Goal: Feedback & Contribution: Submit feedback/report problem

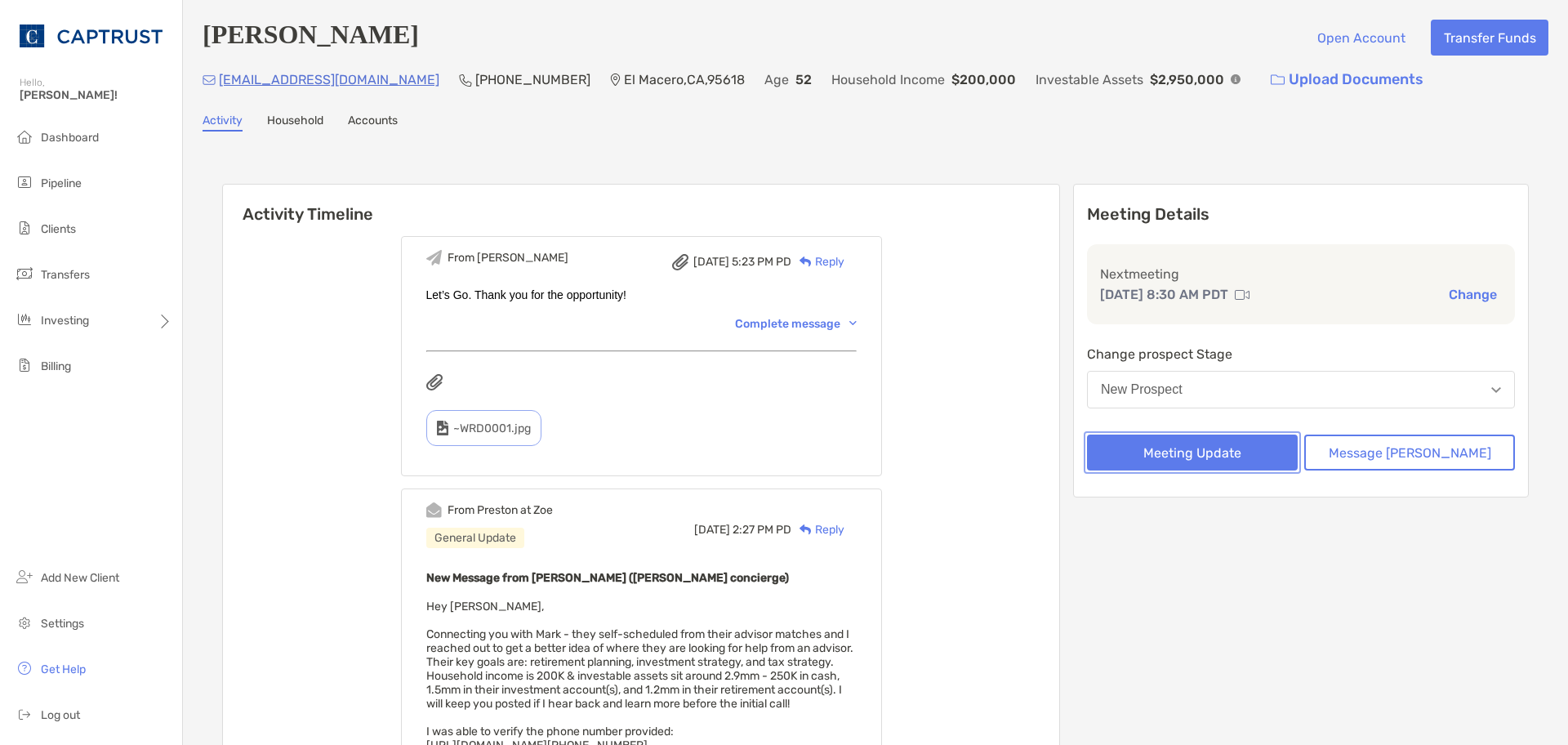
click at [1262, 461] on button "Meeting Update" at bounding box center [1192, 452] width 211 height 36
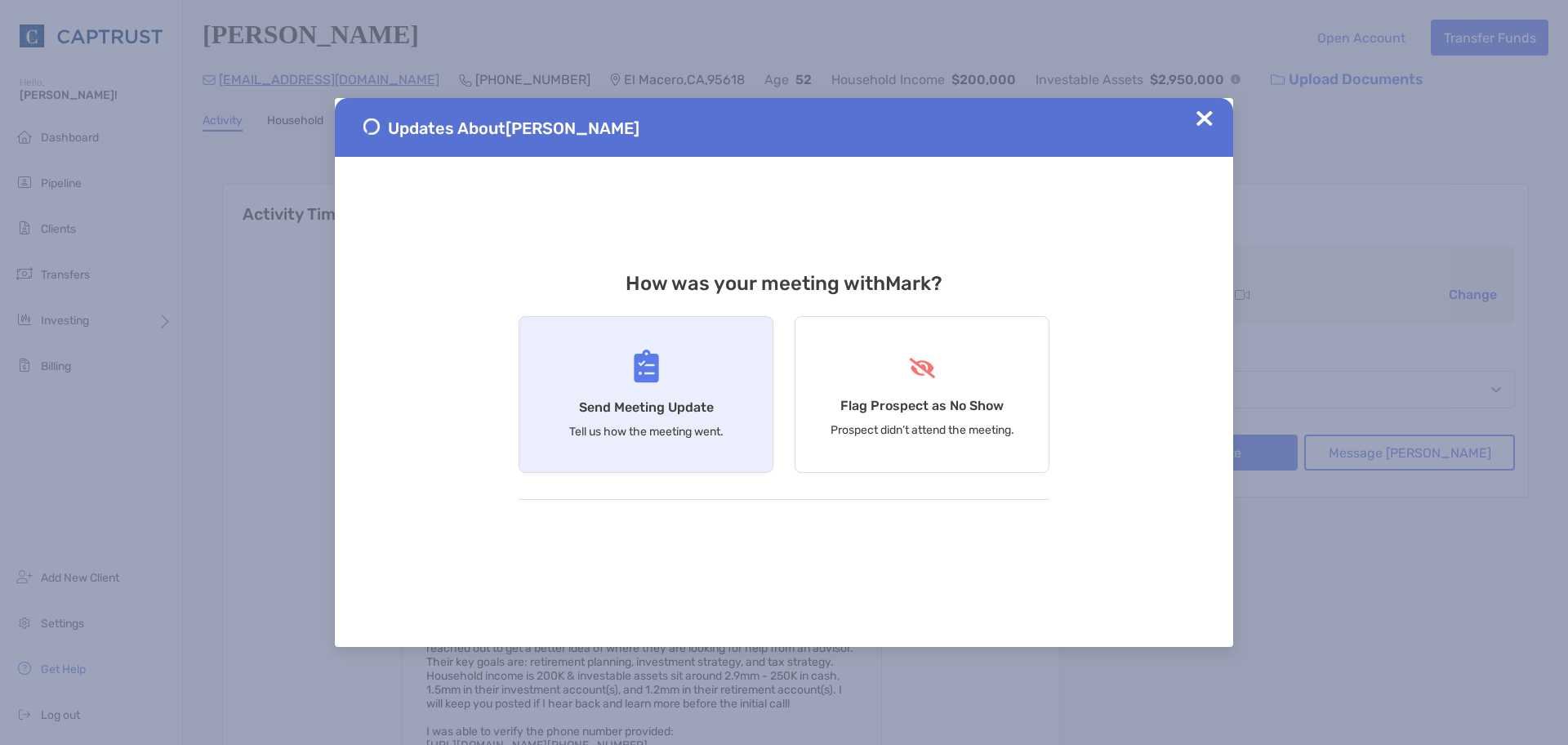
click at [690, 381] on div "Send Meeting Update Tell us how the meeting went." at bounding box center [647, 394] width 255 height 157
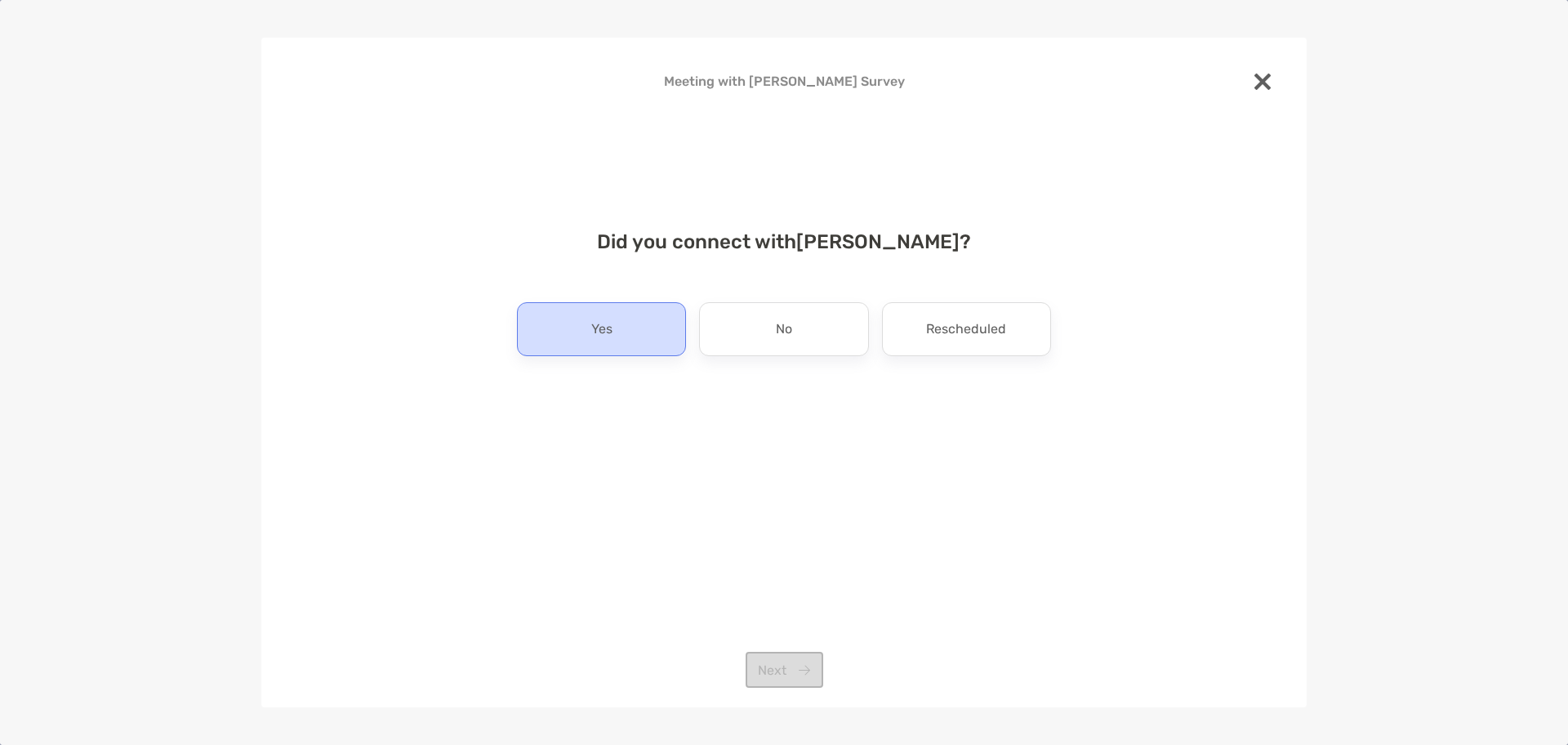
click at [663, 342] on div "Yes" at bounding box center [601, 328] width 169 height 53
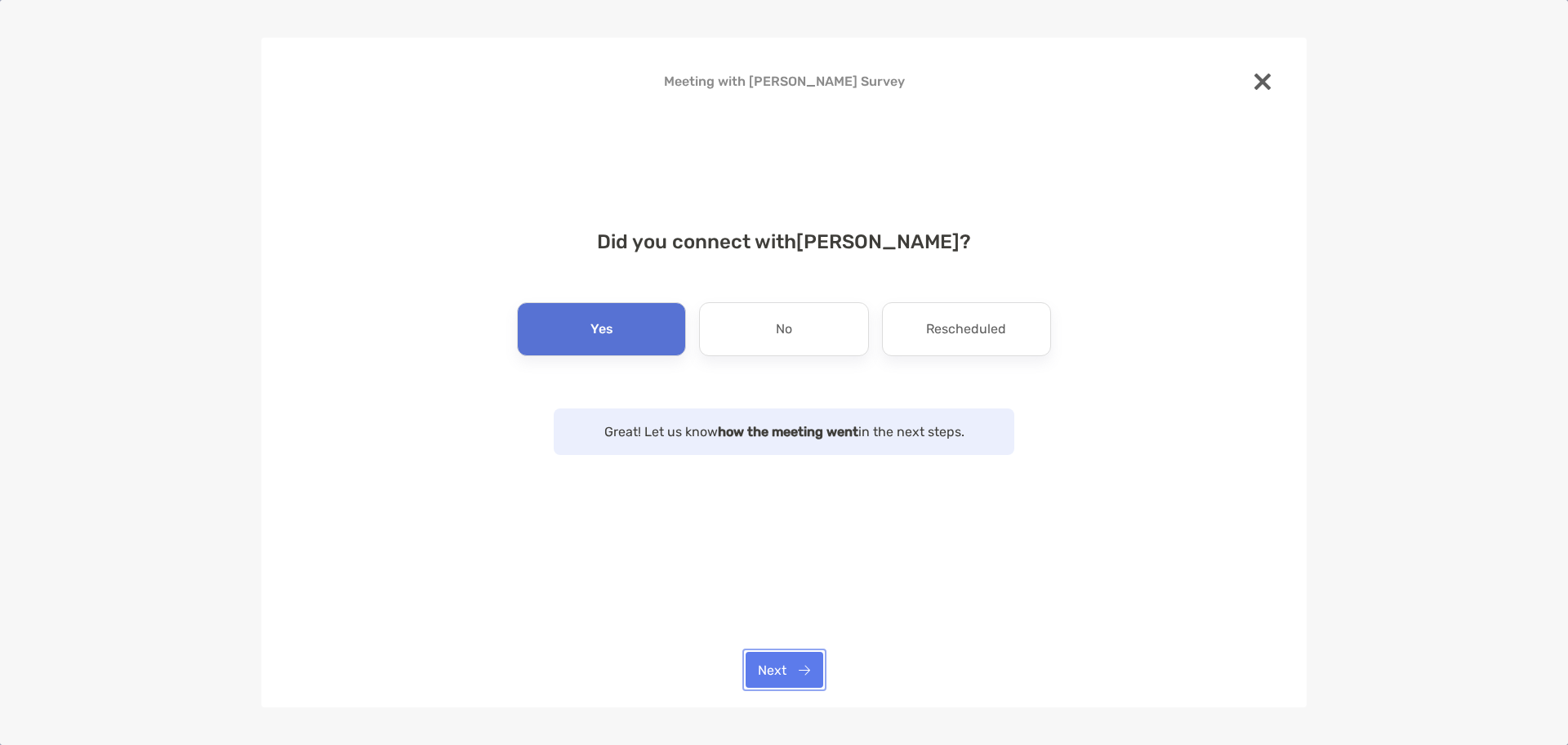
click at [781, 674] on button "Next" at bounding box center [784, 670] width 78 height 36
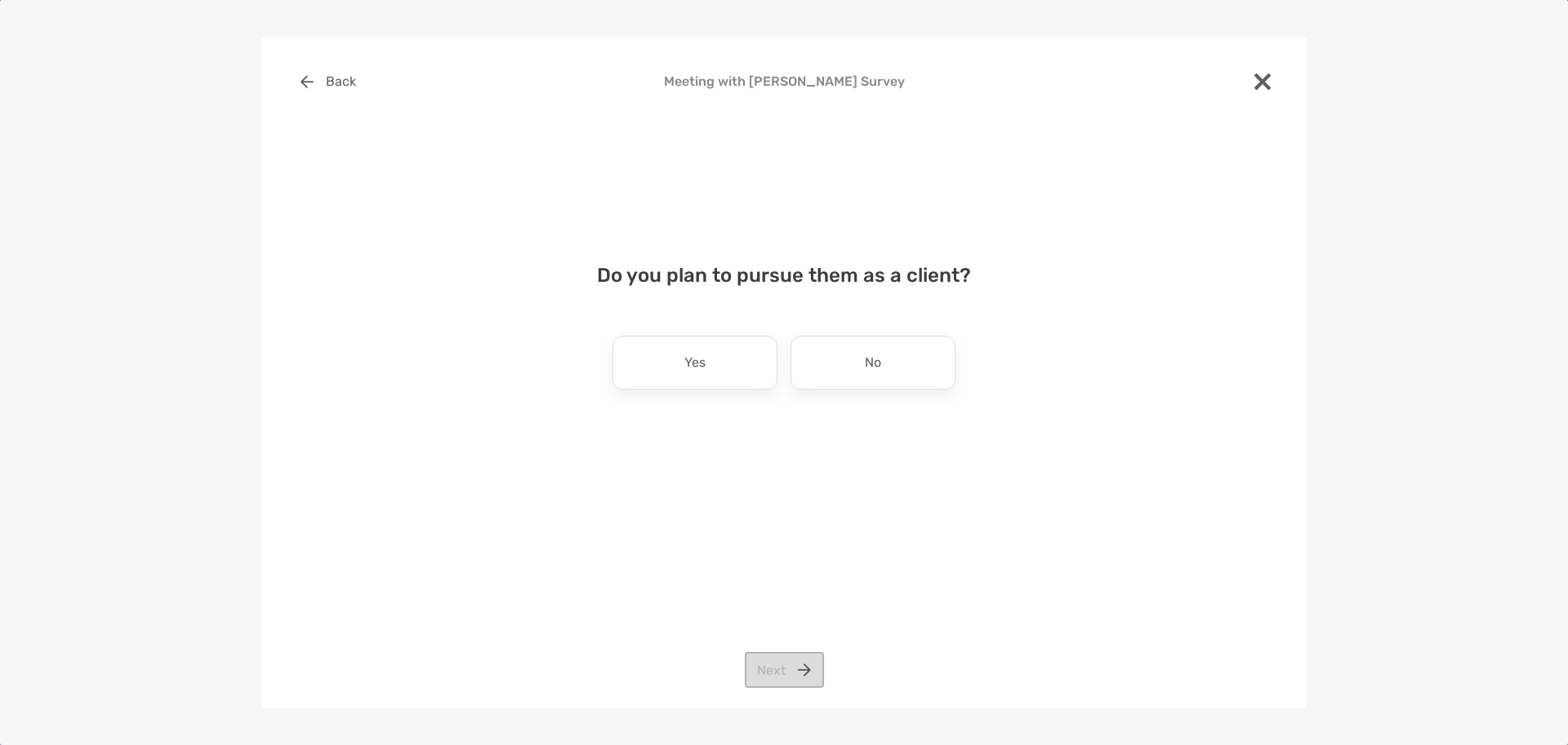
click at [698, 367] on p "Yes" at bounding box center [694, 363] width 22 height 26
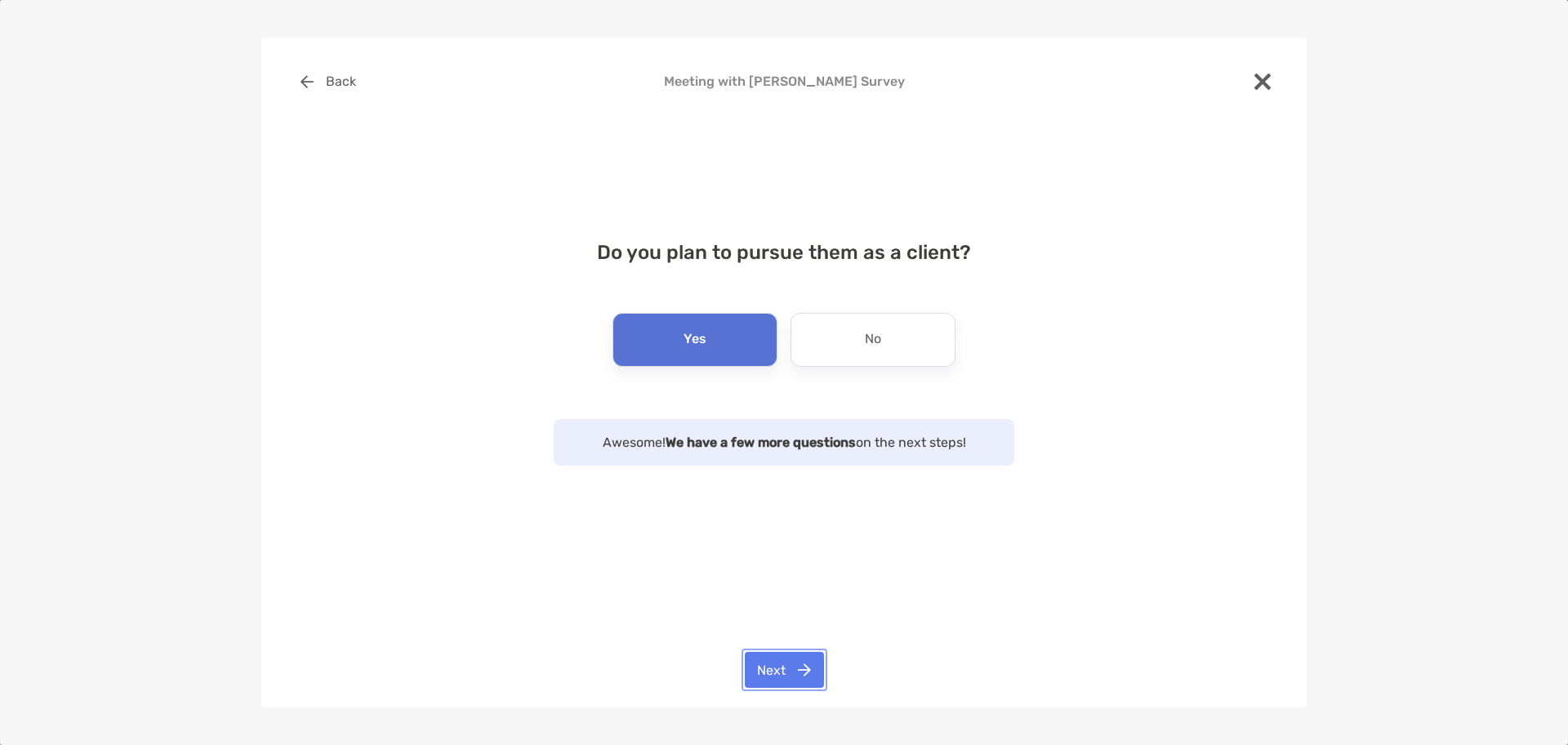
click at [771, 661] on button "Next" at bounding box center [784, 670] width 79 height 36
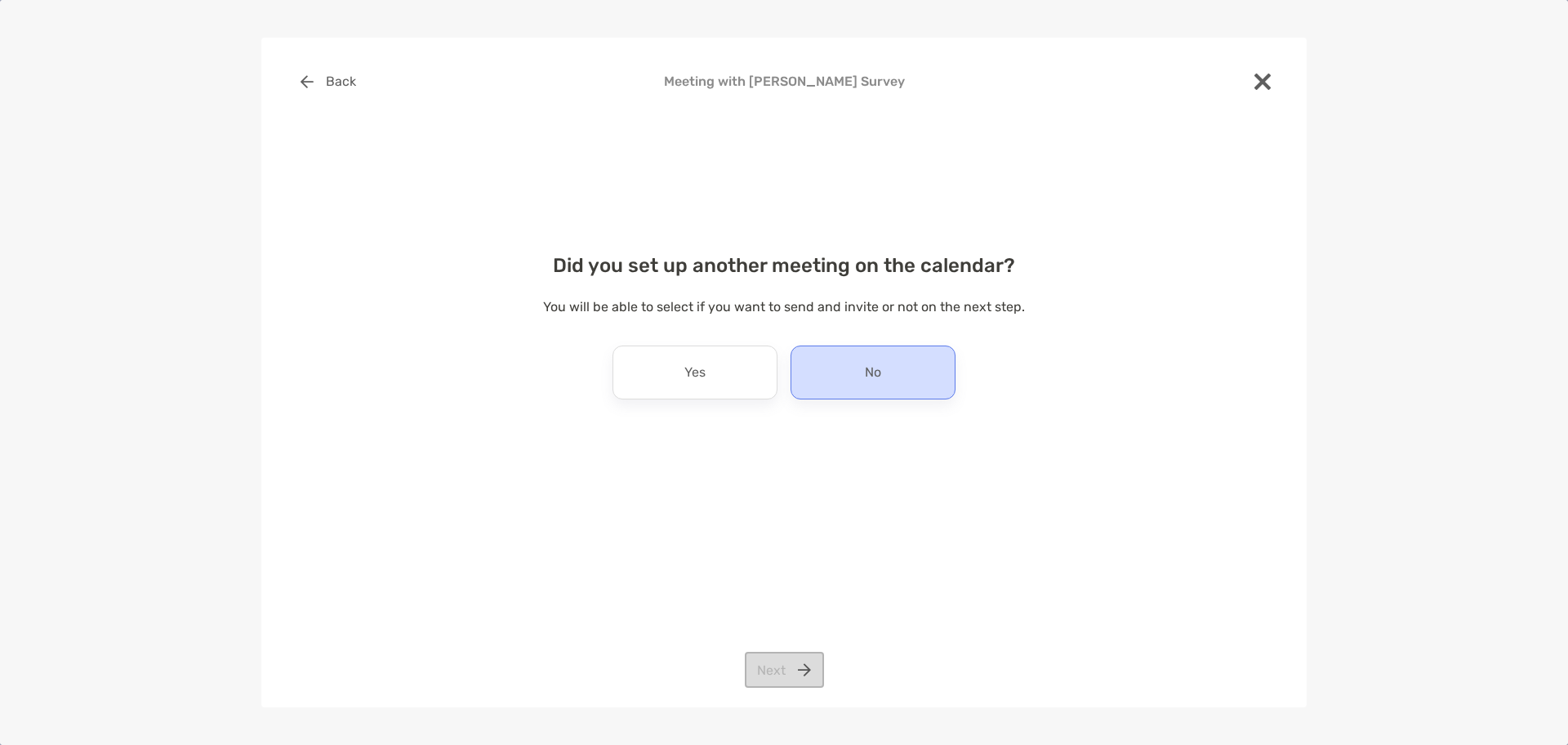
click at [841, 378] on div "No" at bounding box center [874, 372] width 165 height 53
click at [769, 659] on button "Next" at bounding box center [784, 670] width 79 height 36
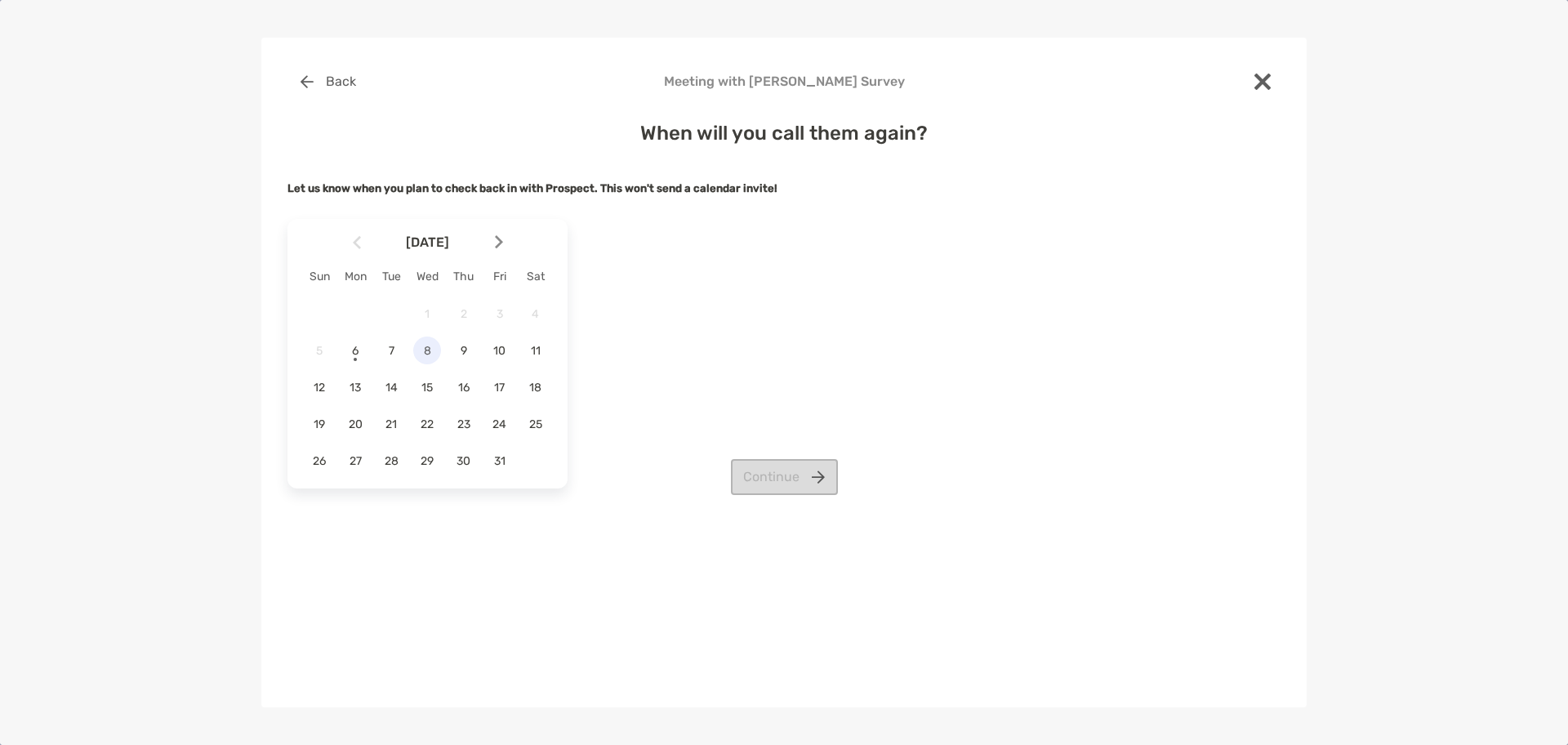
click at [428, 343] on span "8" at bounding box center [427, 350] width 28 height 14
click at [782, 479] on button "Continue" at bounding box center [784, 477] width 107 height 36
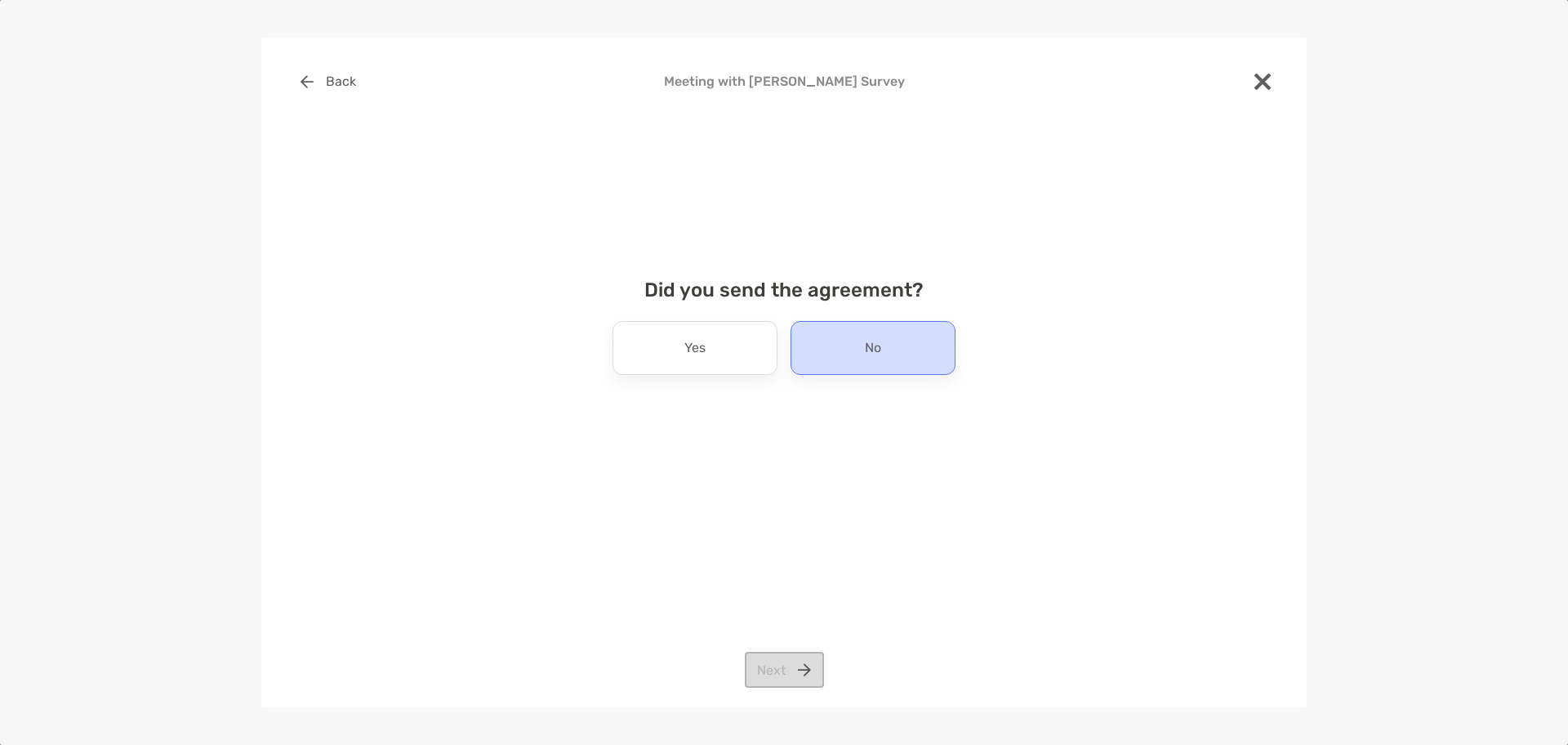
click at [838, 361] on div "No" at bounding box center [874, 347] width 165 height 53
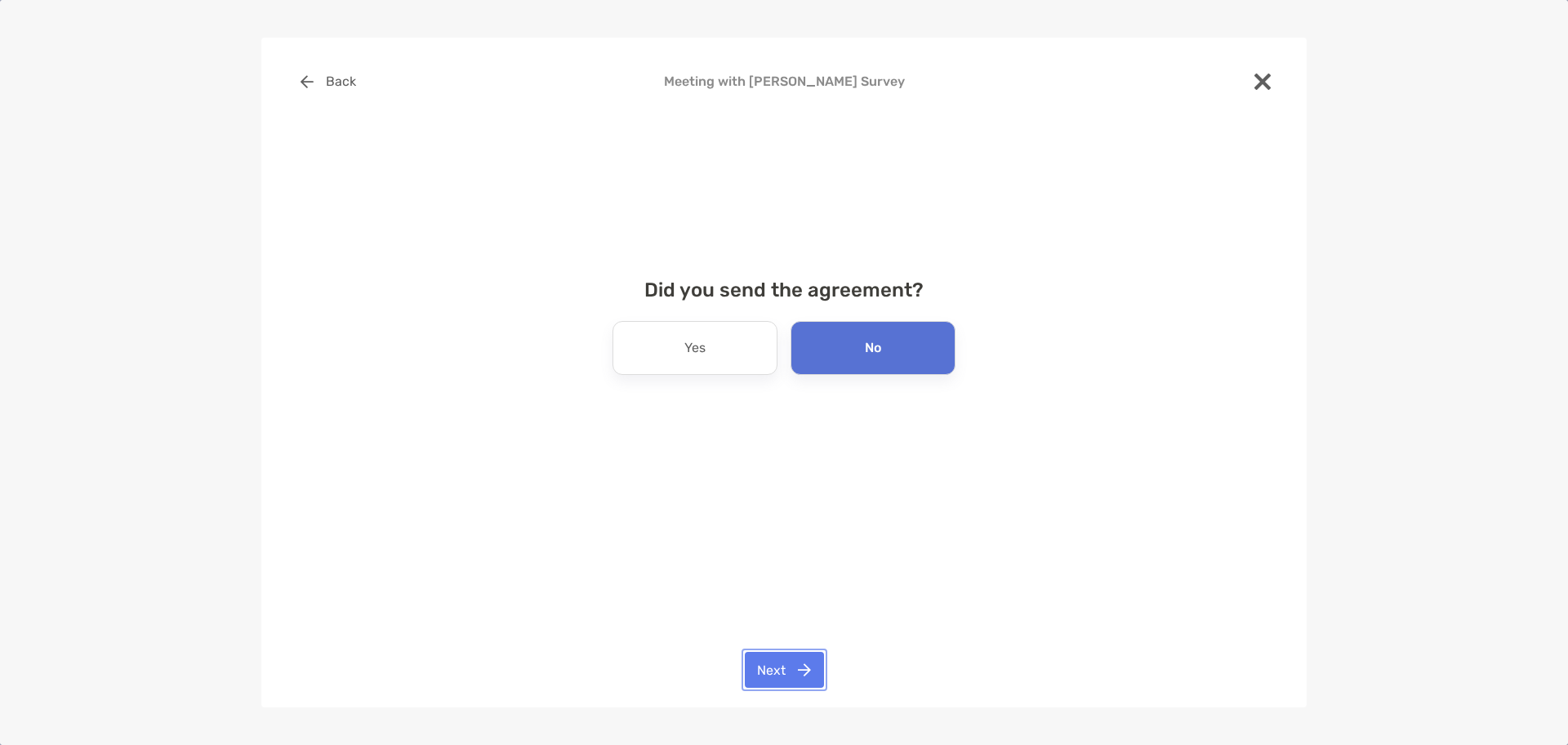
click at [777, 665] on button "Next" at bounding box center [784, 670] width 79 height 36
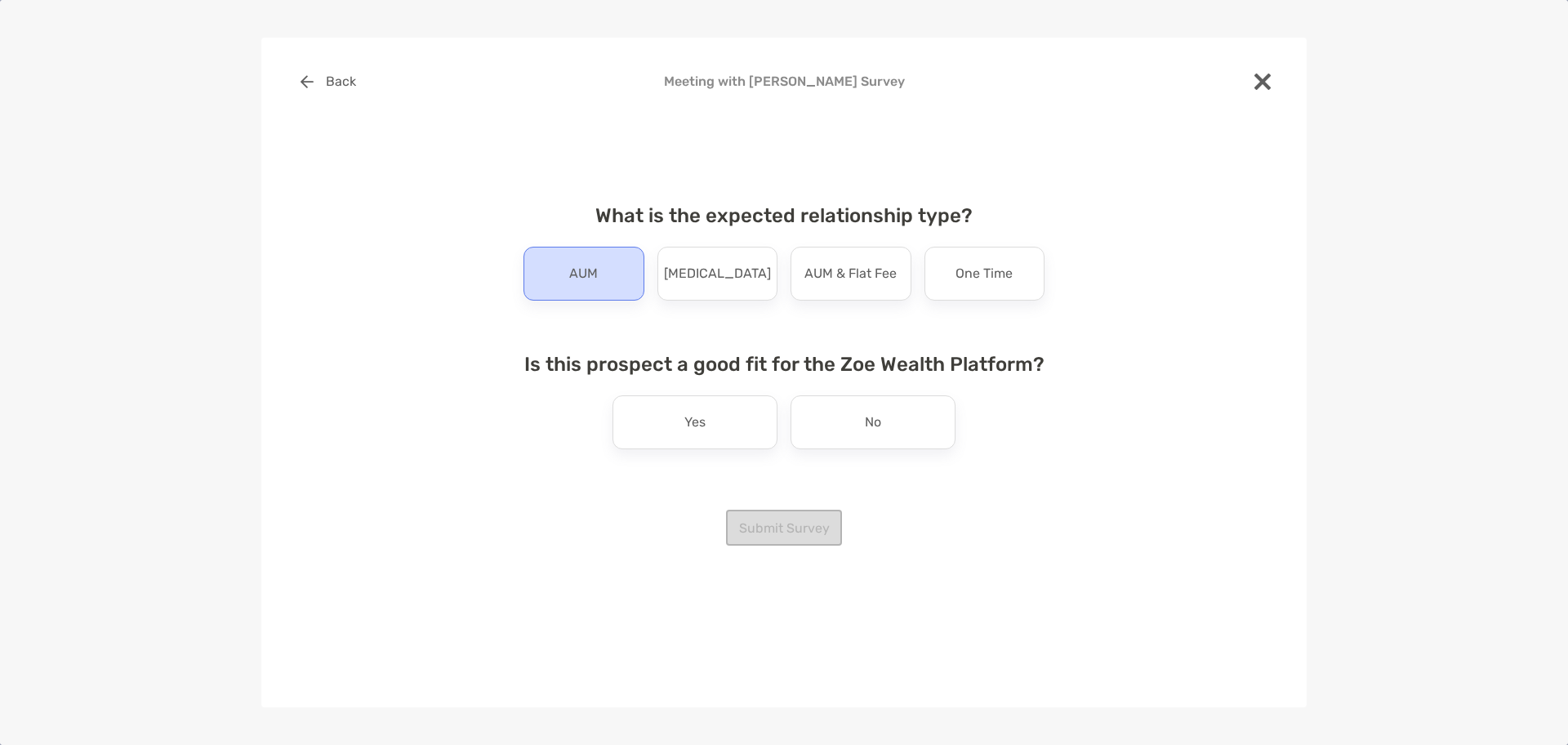
click at [576, 261] on p "AUM" at bounding box center [584, 274] width 28 height 26
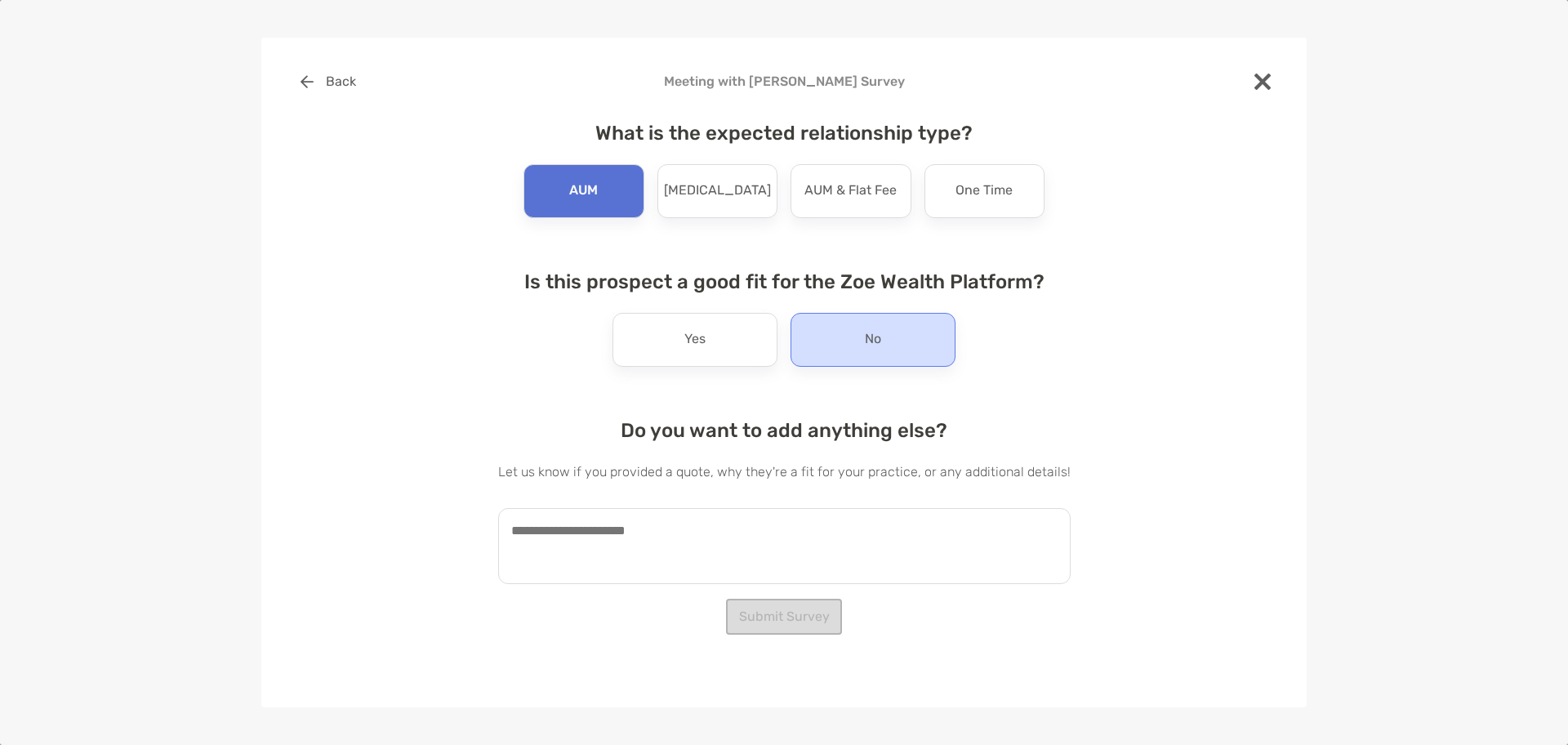
click at [891, 342] on div "No" at bounding box center [874, 339] width 165 height 53
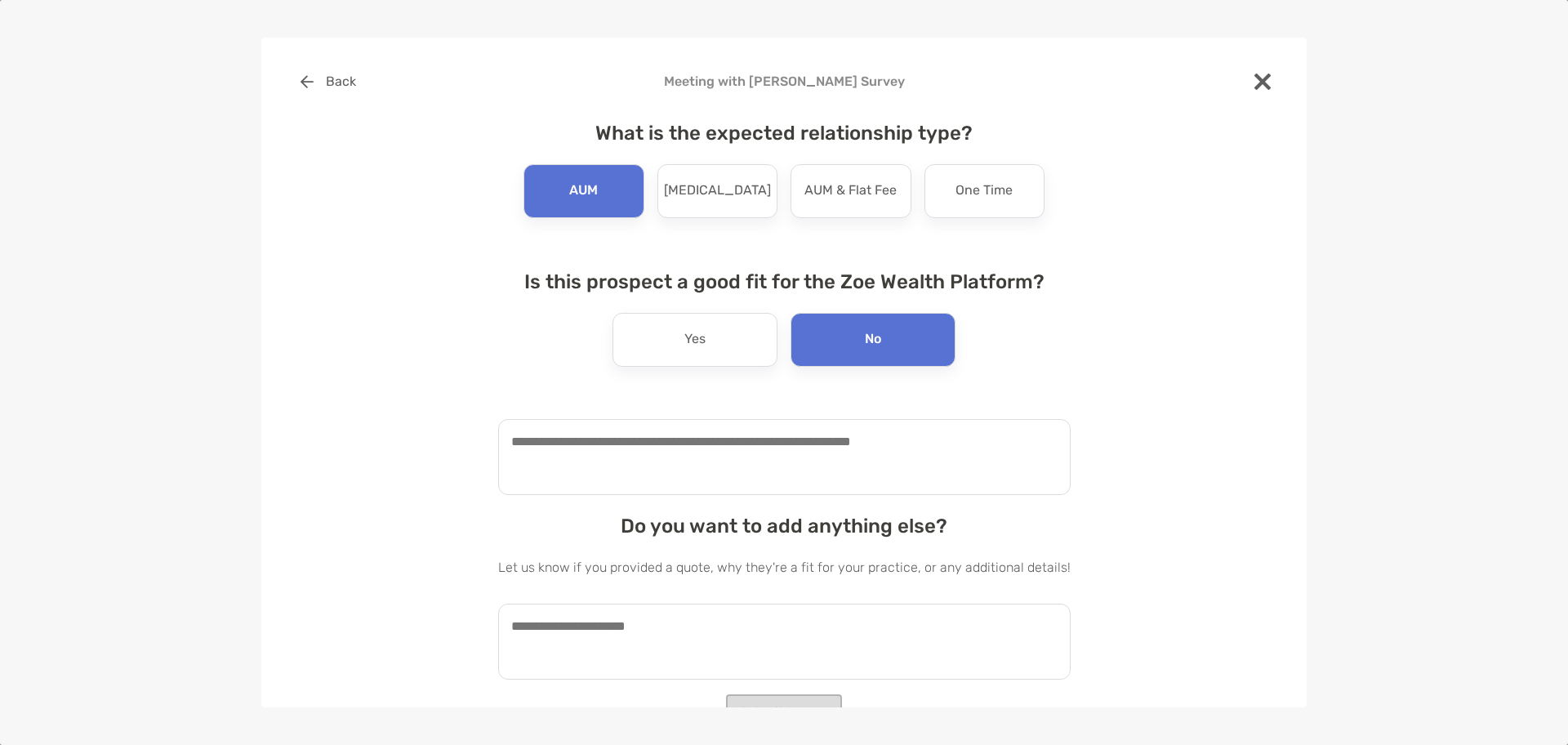
click at [662, 457] on textarea at bounding box center [784, 457] width 572 height 76
type textarea "**********"
click at [684, 630] on textarea at bounding box center [784, 641] width 572 height 76
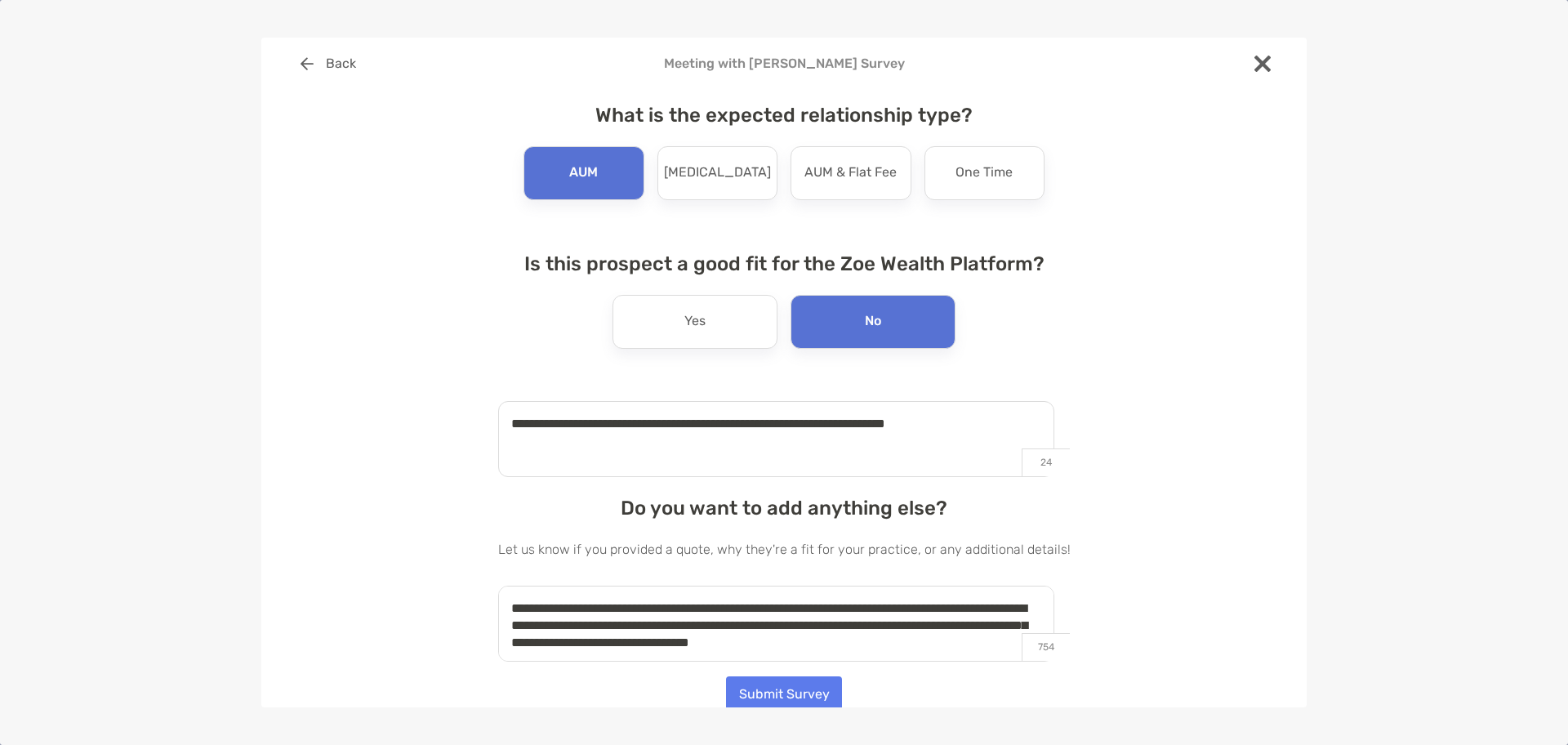
scroll to position [23, 0]
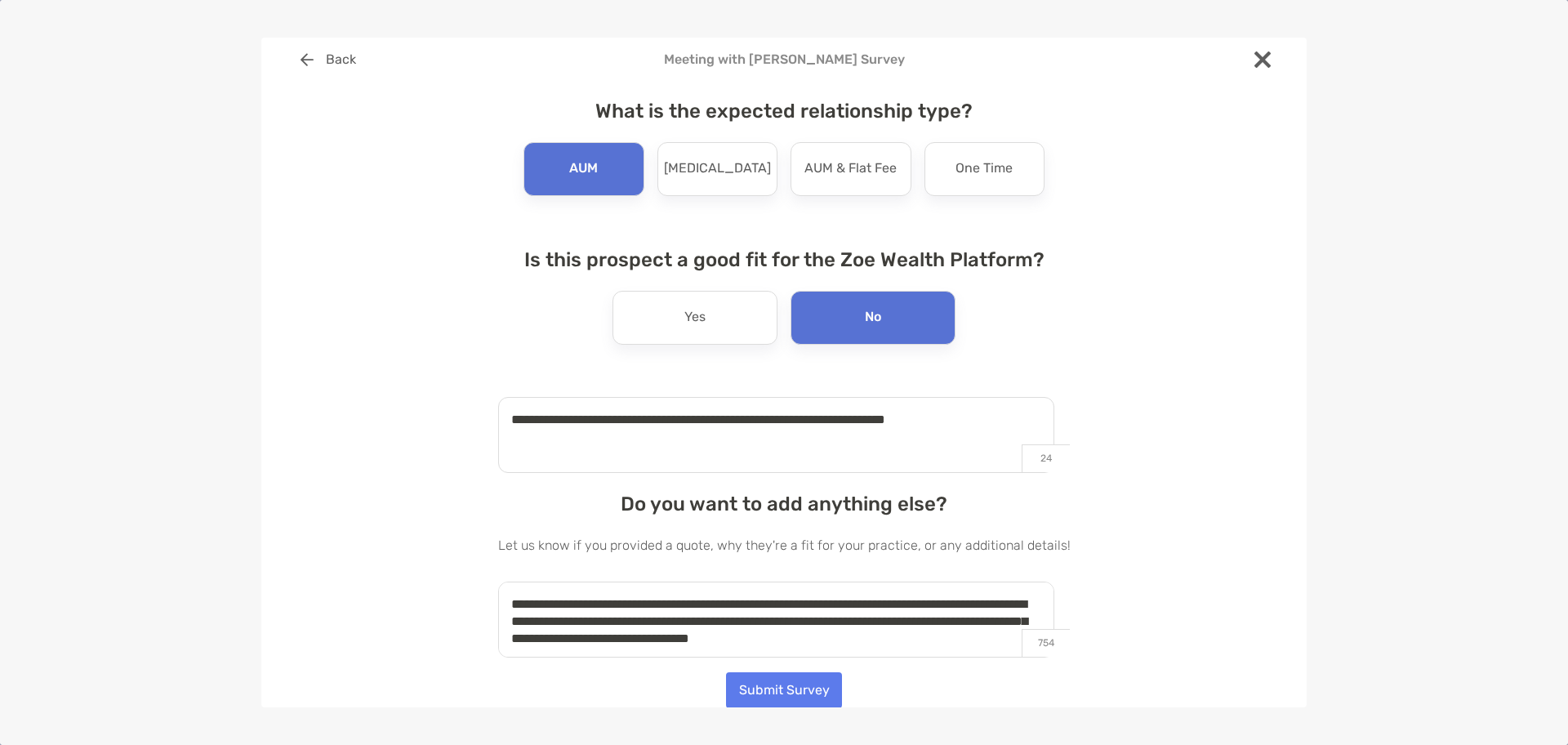
type textarea "**********"
click at [768, 683] on button "Submit Survey" at bounding box center [784, 690] width 116 height 36
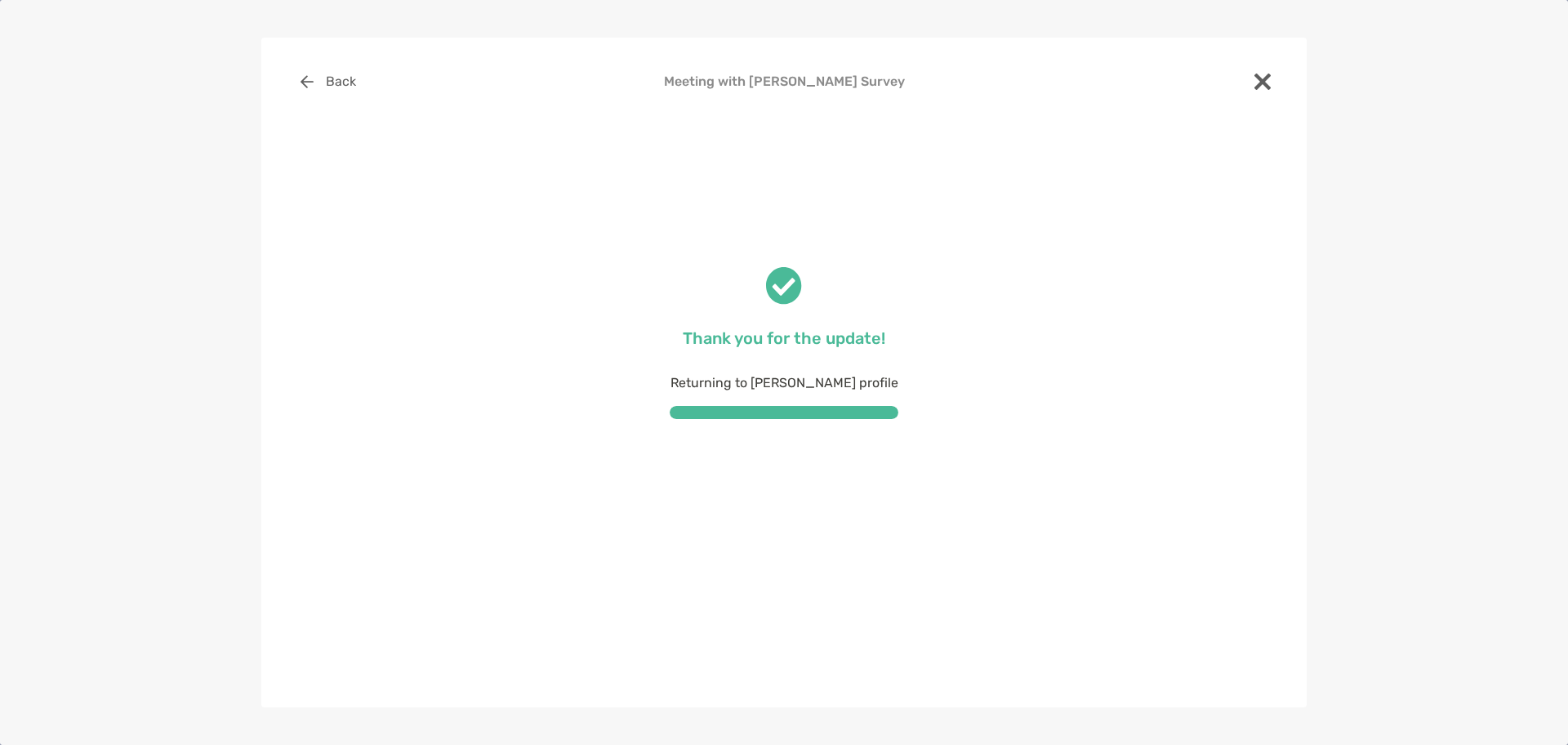
scroll to position [0, 0]
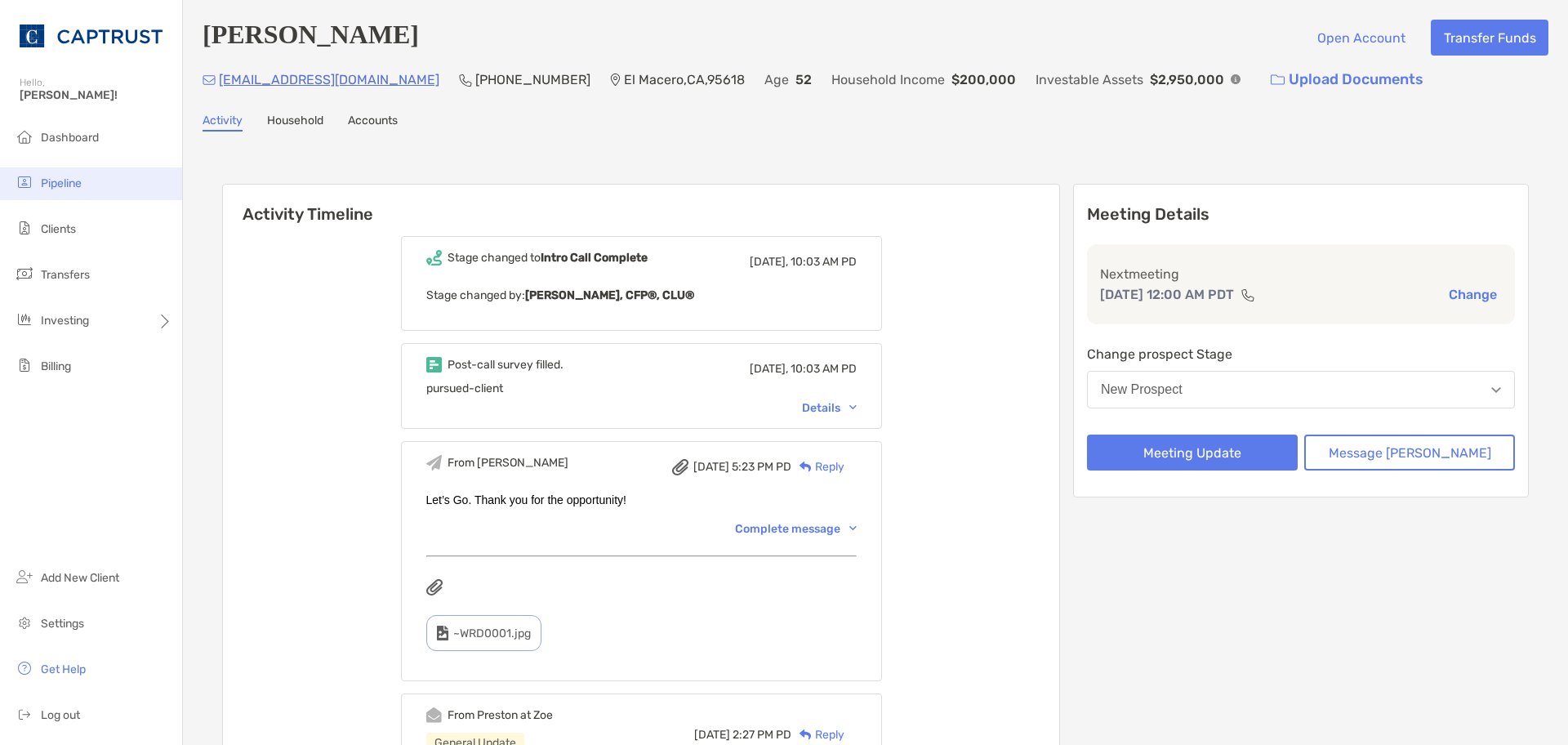
click at [69, 183] on span "Pipeline" at bounding box center [62, 183] width 41 height 14
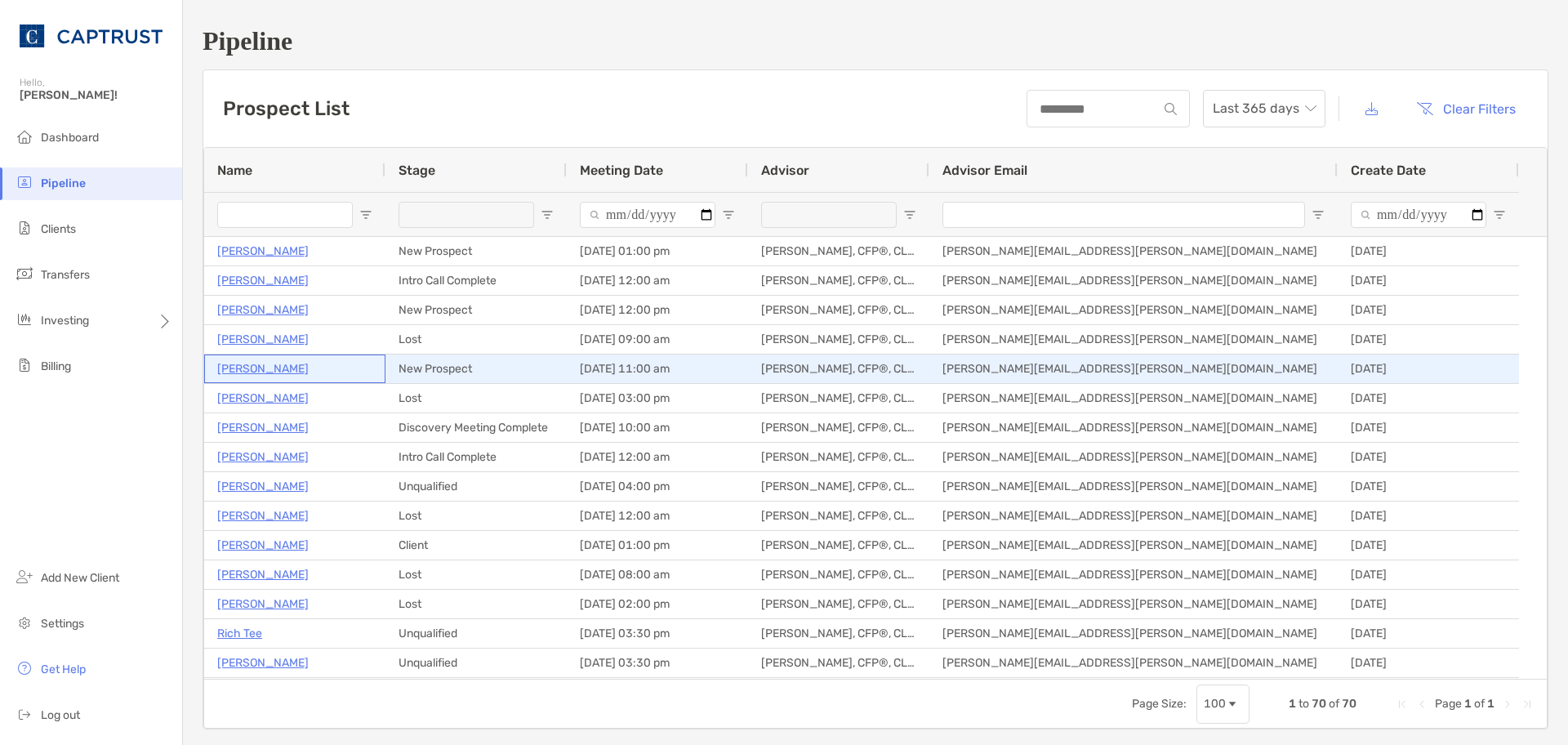
click at [223, 364] on p "[PERSON_NAME]" at bounding box center [263, 369] width 91 height 21
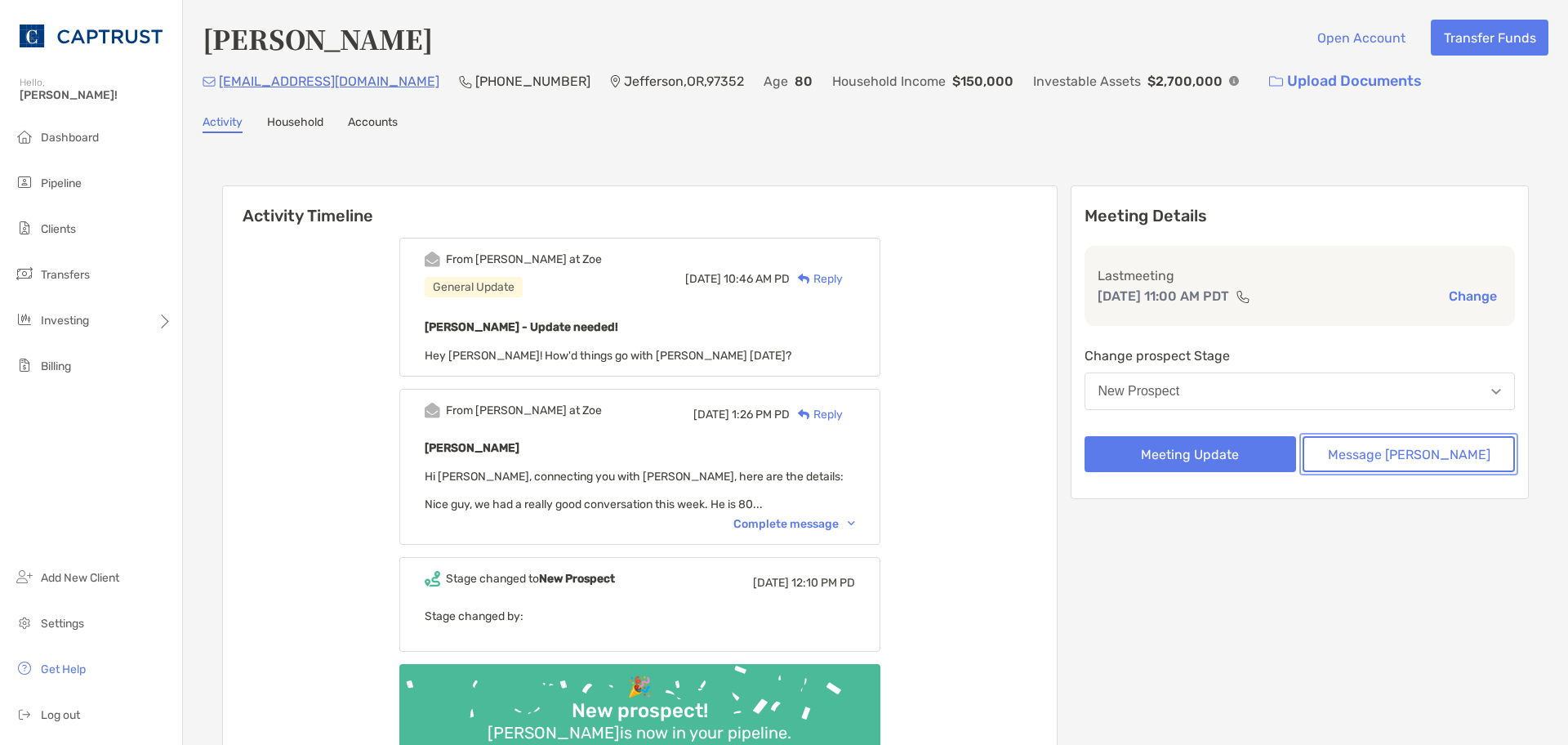
click at [1334, 450] on button "Message [PERSON_NAME]" at bounding box center [1408, 454] width 212 height 36
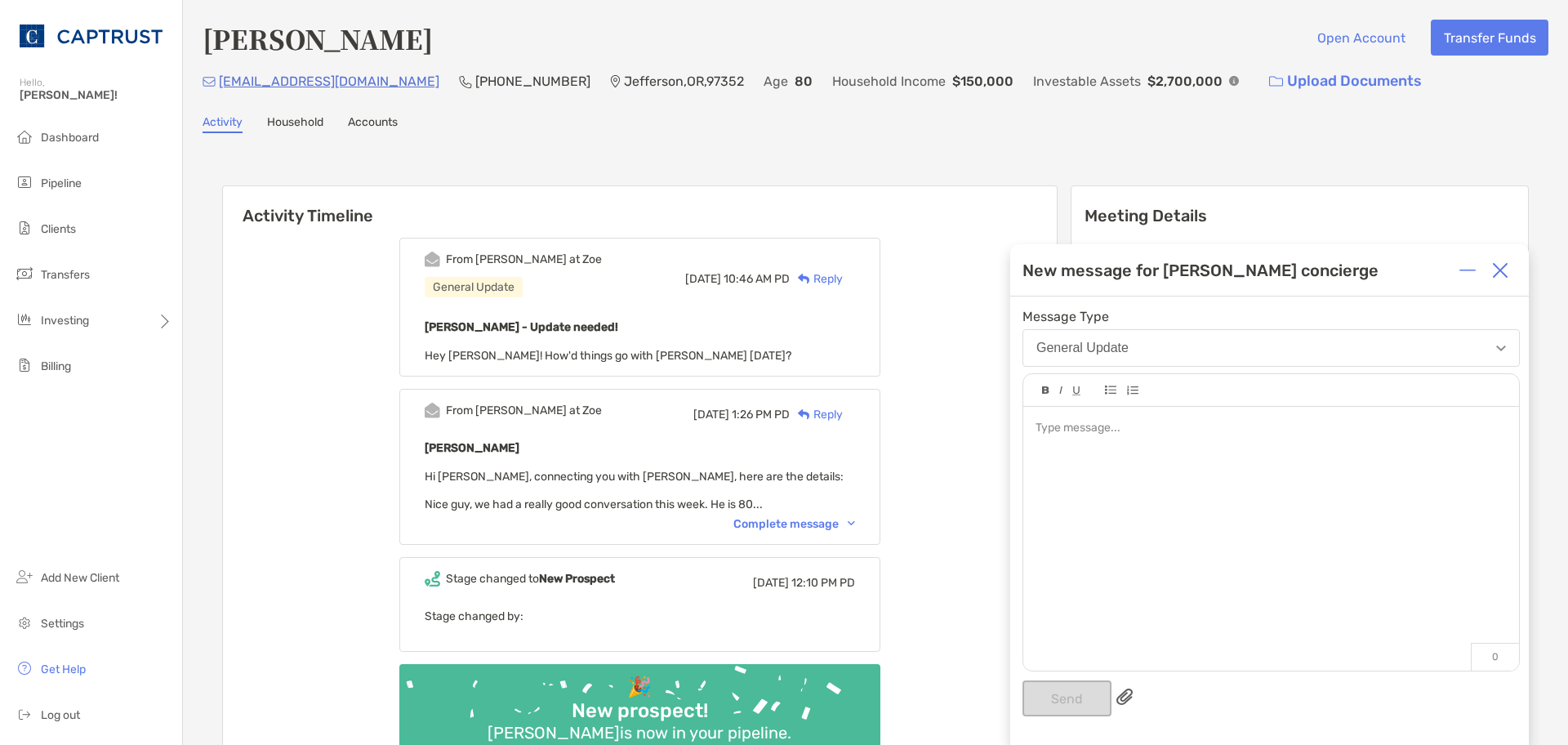
click at [1169, 472] on div at bounding box center [1271, 530] width 495 height 248
click at [1054, 690] on button "Send" at bounding box center [1067, 698] width 89 height 36
